Goal: Task Accomplishment & Management: Use online tool/utility

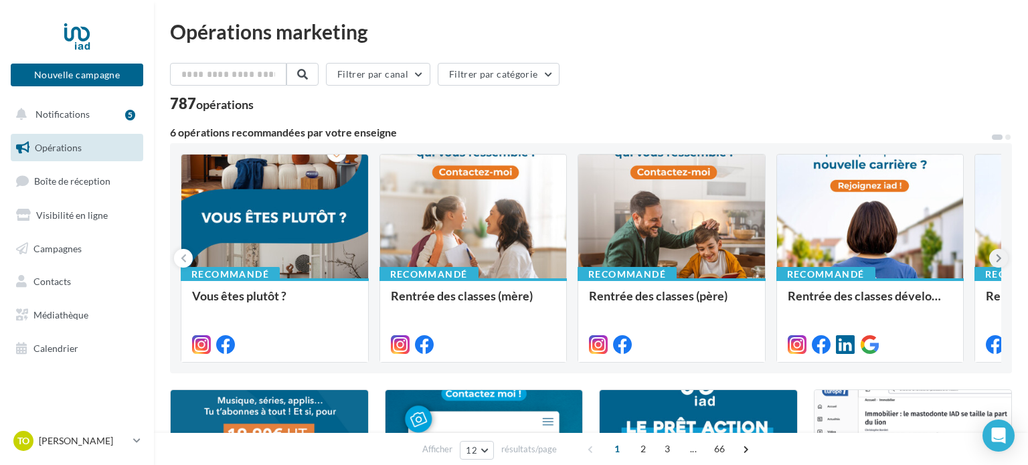
click at [999, 260] on icon at bounding box center [999, 258] width 6 height 13
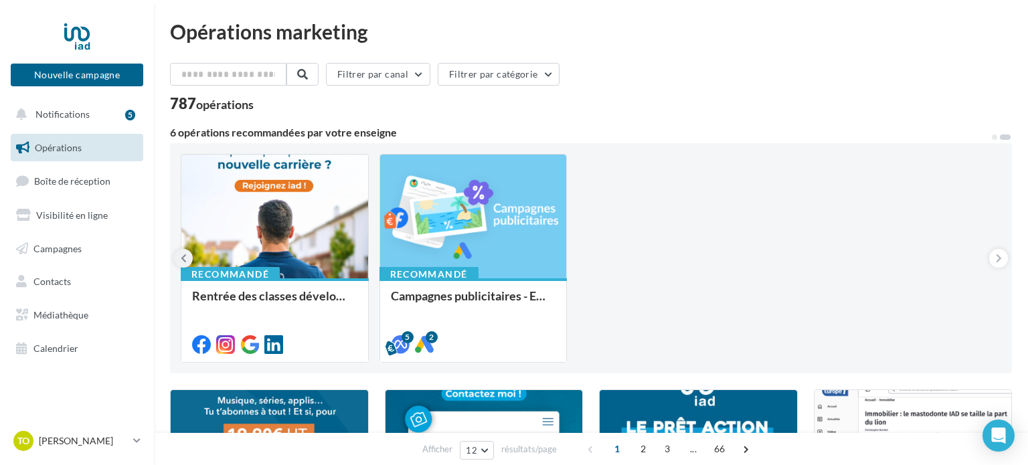
click at [179, 254] on button at bounding box center [183, 258] width 19 height 19
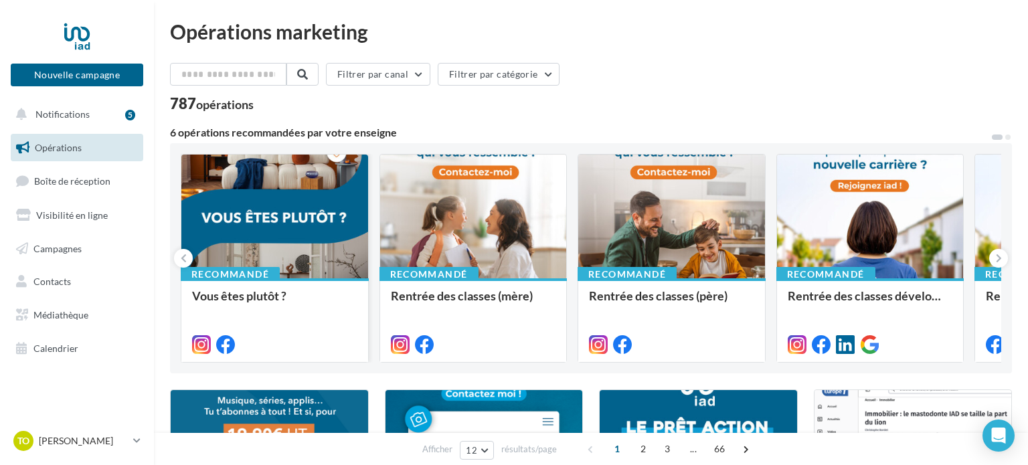
click at [326, 218] on div at bounding box center [274, 217] width 187 height 125
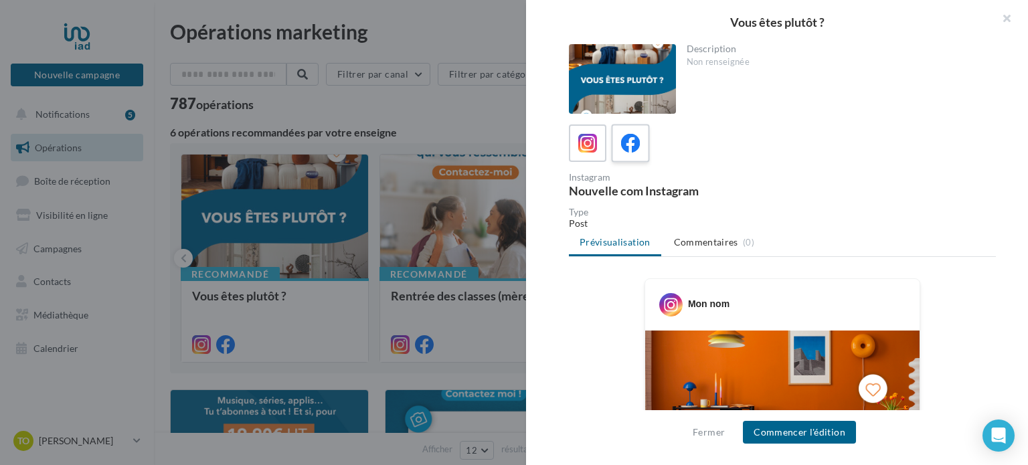
click at [639, 141] on icon at bounding box center [630, 143] width 19 height 19
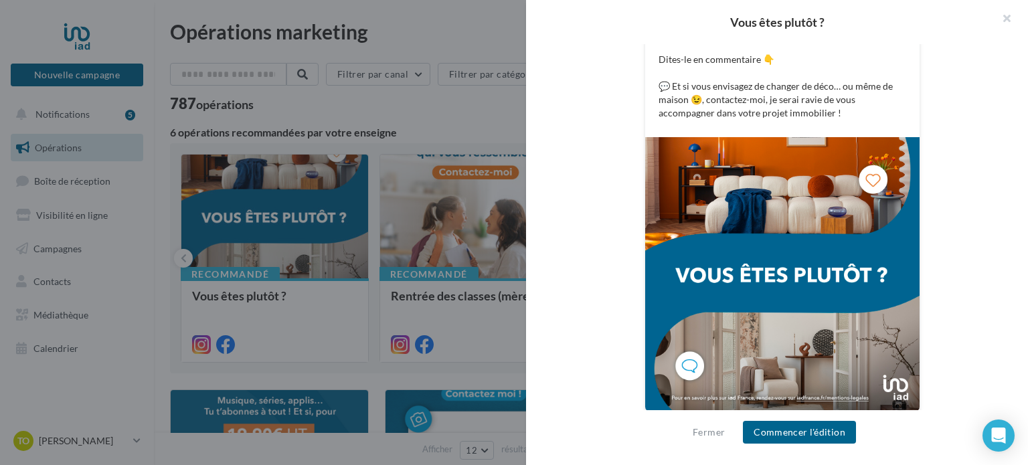
scroll to position [378, 0]
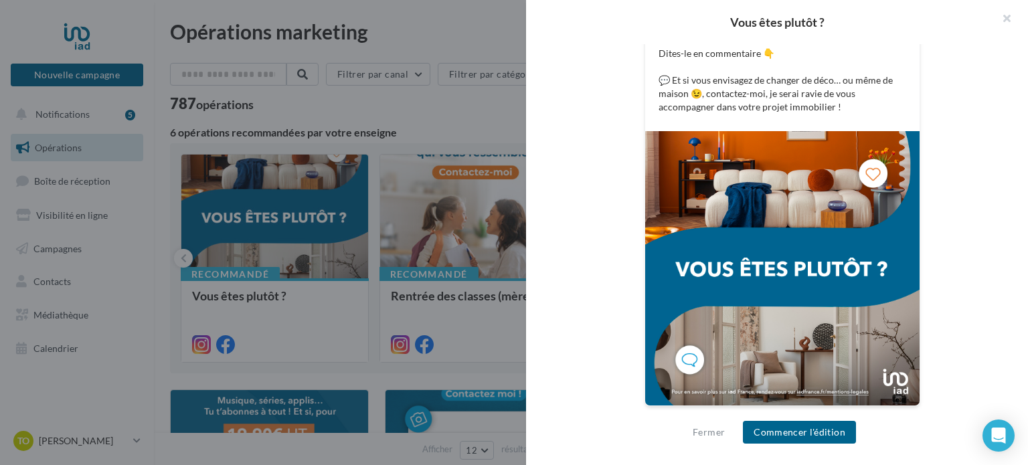
click at [473, 198] on div at bounding box center [514, 232] width 1028 height 465
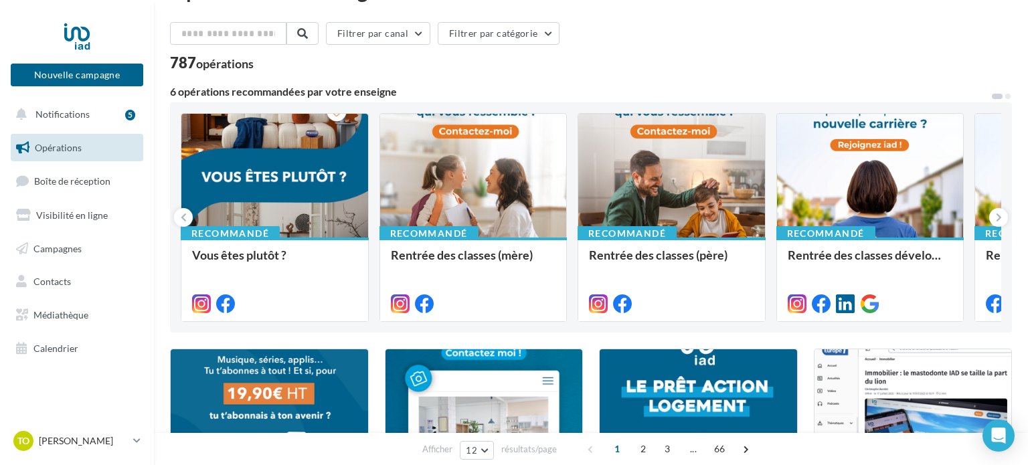
scroll to position [56, 0]
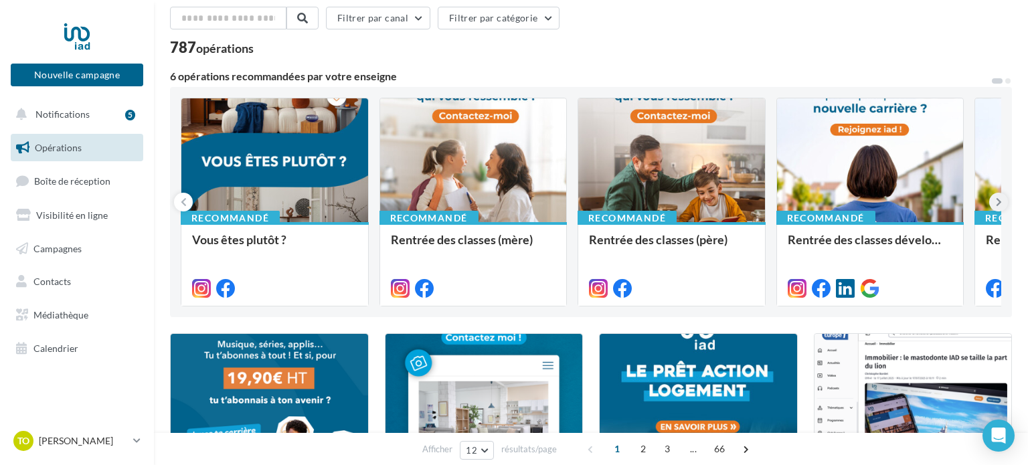
click at [1004, 198] on button at bounding box center [999, 202] width 19 height 19
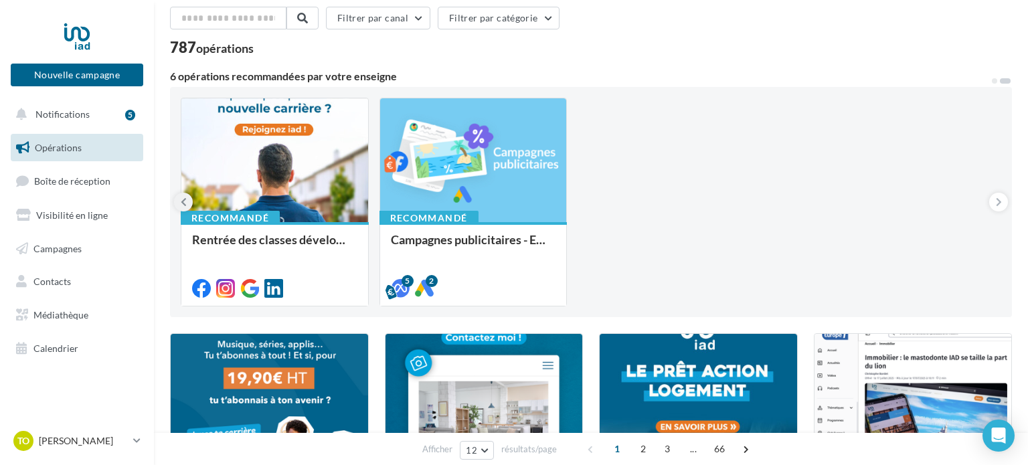
click at [182, 200] on icon at bounding box center [184, 202] width 6 height 13
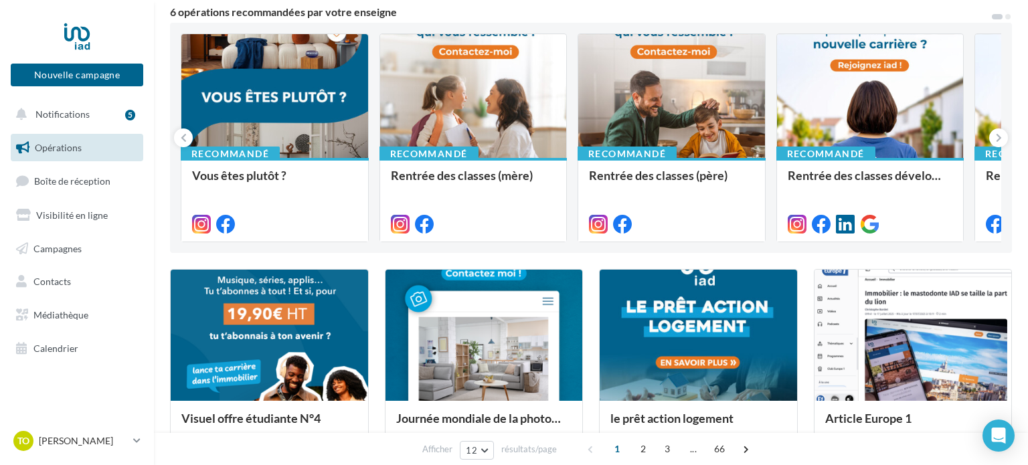
scroll to position [125, 0]
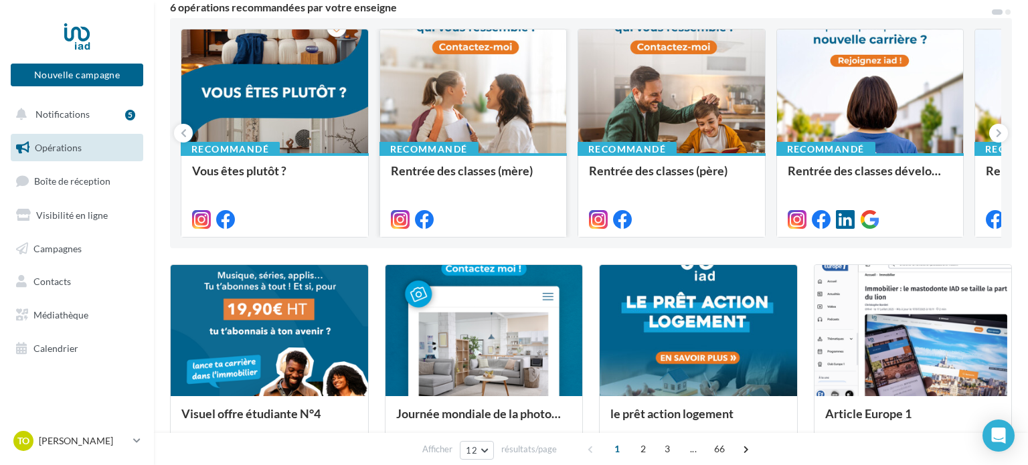
click at [511, 119] on div at bounding box center [473, 91] width 187 height 125
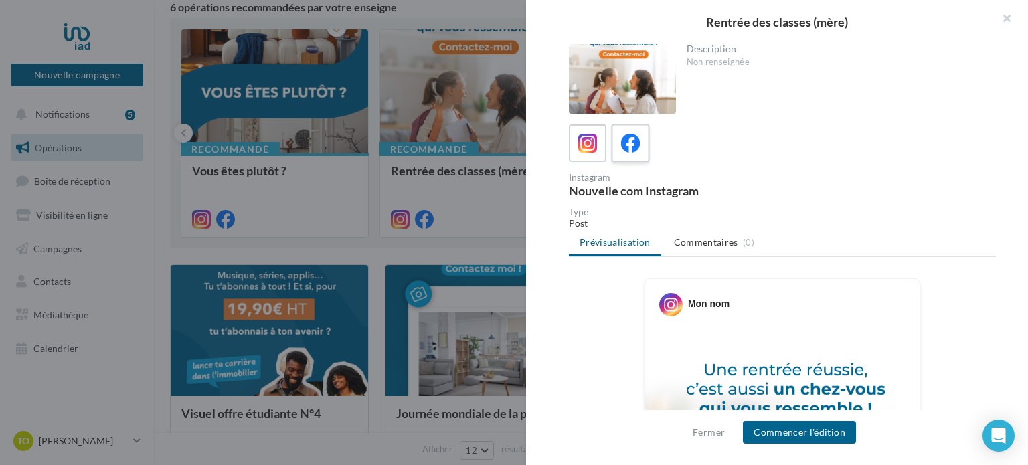
click at [628, 153] on span at bounding box center [630, 144] width 19 height 21
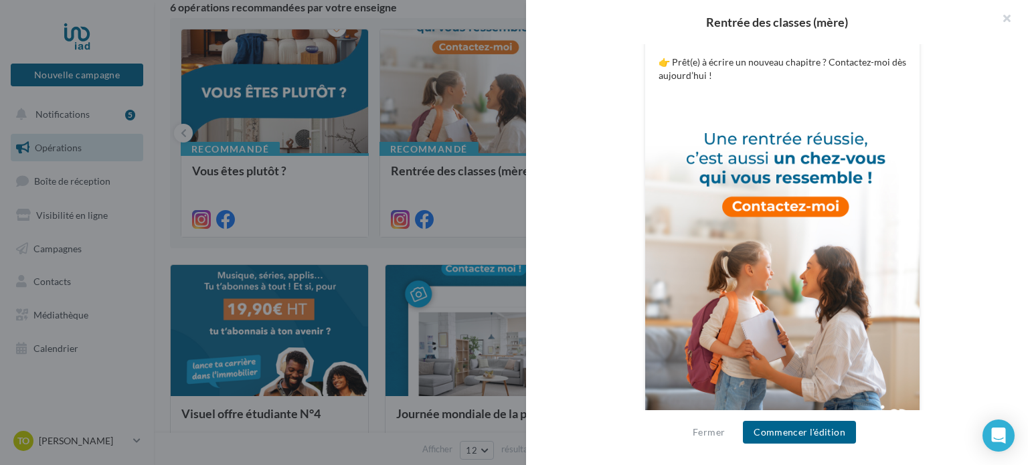
scroll to position [448, 0]
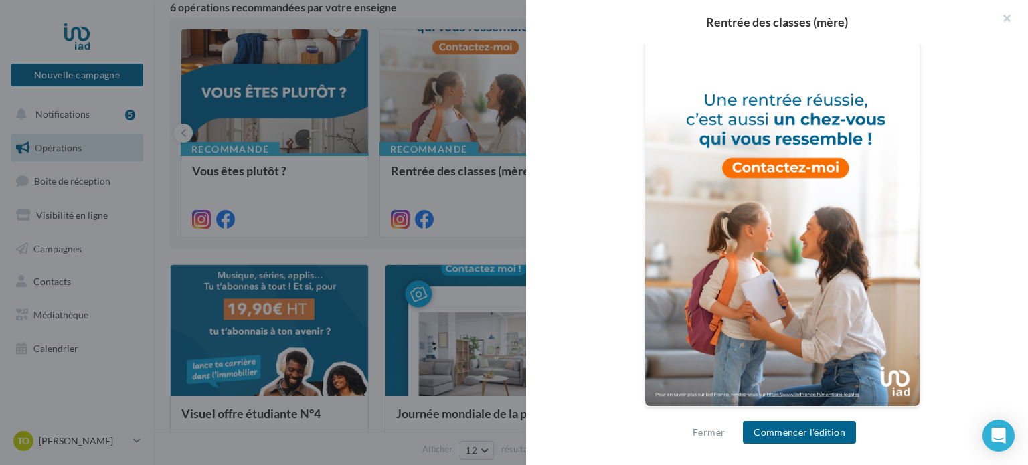
click at [356, 220] on div at bounding box center [514, 232] width 1028 height 465
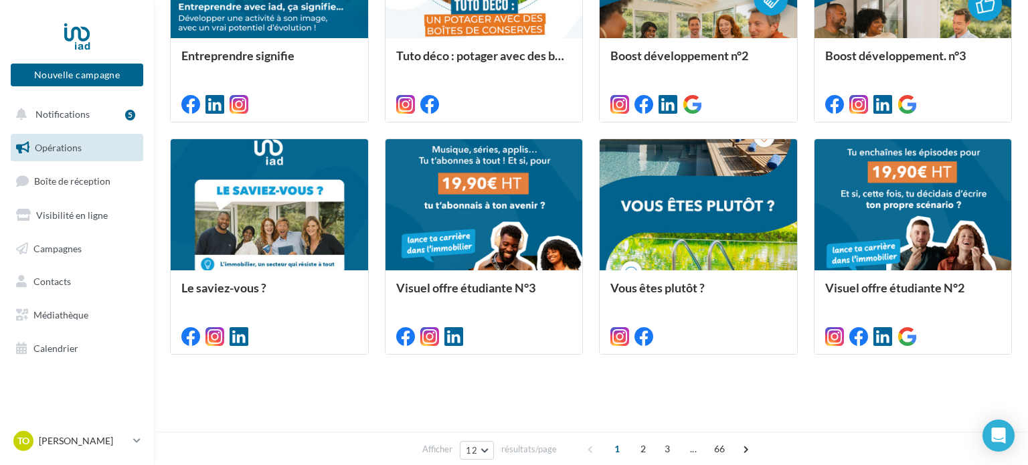
scroll to position [0, 0]
